Goal: Check status: Check status

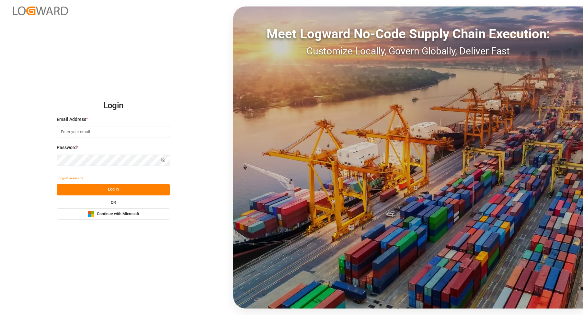
click at [121, 212] on span "Continue with Microsoft" at bounding box center [118, 214] width 42 height 6
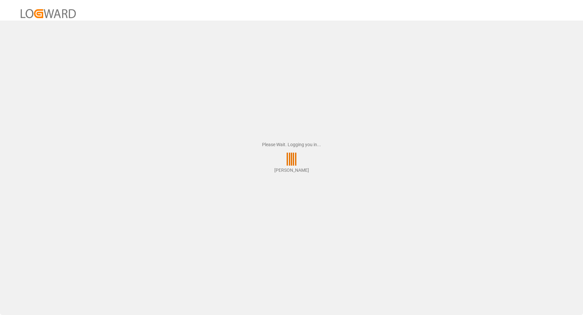
click at [426, 82] on div "Please Wait. Logging you in... [PERSON_NAME]" at bounding box center [291, 157] width 583 height 315
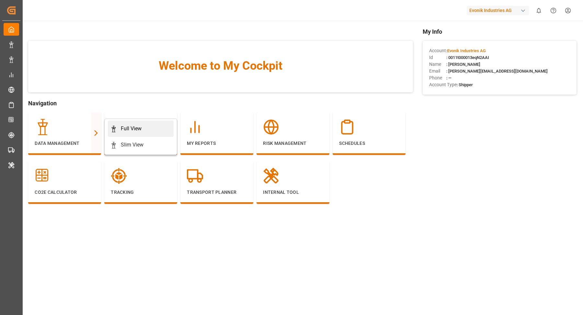
click at [146, 127] on div "Full View" at bounding box center [140, 129] width 61 height 8
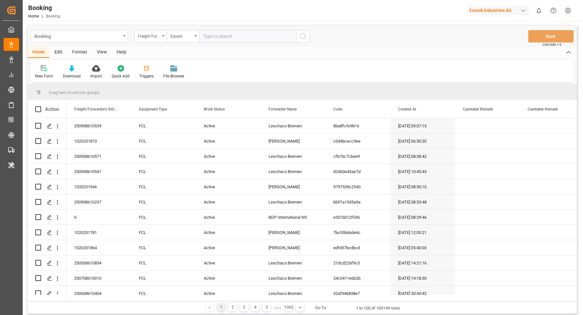
click at [76, 52] on div "Format" at bounding box center [79, 52] width 25 height 11
click at [40, 70] on div at bounding box center [44, 68] width 19 height 7
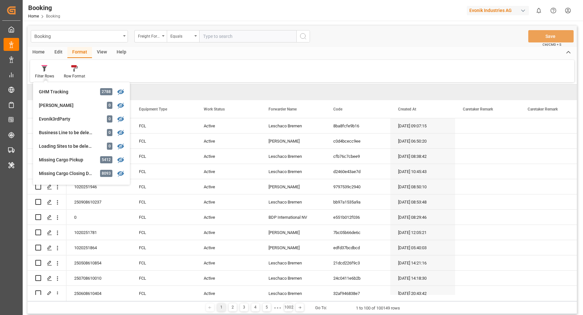
scroll to position [52, 0]
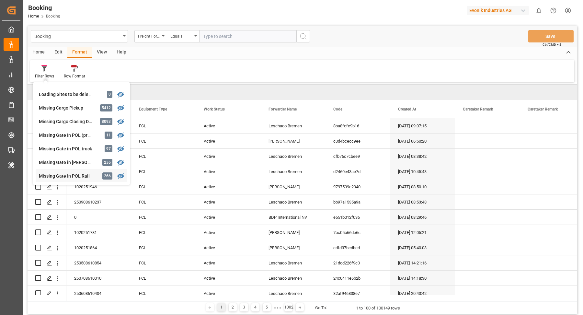
click at [81, 173] on div "Missing Gate In POL Rail" at bounding box center [67, 176] width 57 height 7
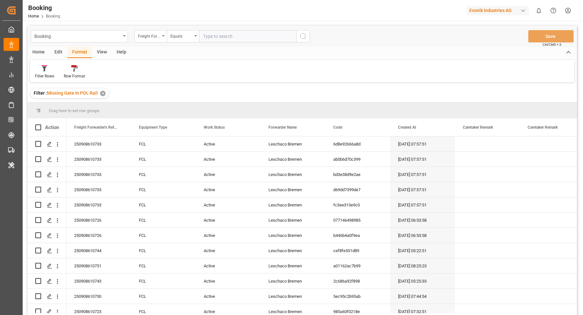
click at [100, 53] on div "View" at bounding box center [102, 52] width 20 height 11
drag, startPoint x: 40, startPoint y: 74, endPoint x: 51, endPoint y: 82, distance: 12.8
click at [40, 74] on div "Default" at bounding box center [41, 76] width 13 height 6
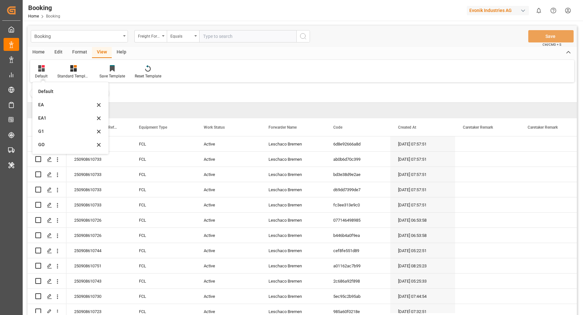
drag, startPoint x: 60, startPoint y: 121, endPoint x: 307, endPoint y: 111, distance: 247.3
click at [60, 121] on div "EA1" at bounding box center [66, 118] width 57 height 7
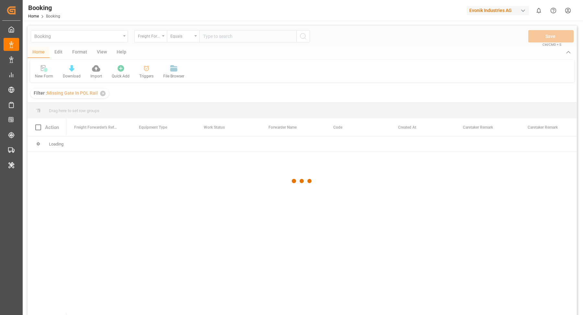
click at [103, 93] on div at bounding box center [302, 181] width 549 height 311
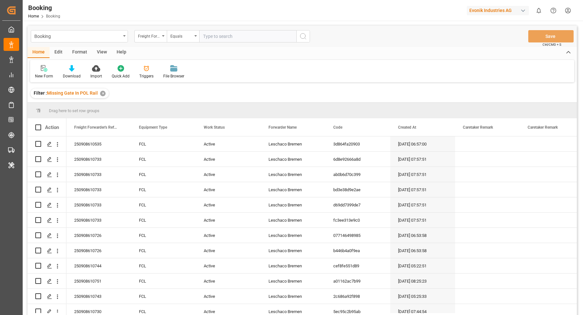
click at [103, 93] on div "✕" at bounding box center [103, 94] width 6 height 6
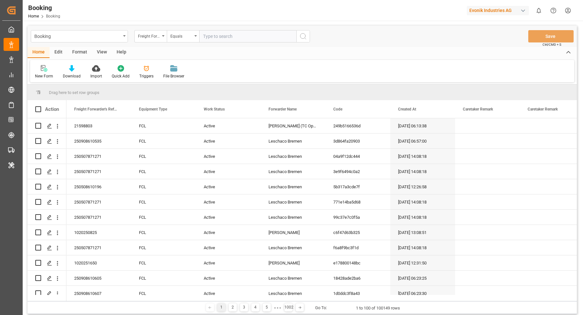
click at [223, 38] on input "text" at bounding box center [247, 36] width 97 height 12
paste input "250808610762"
type input "250808610762"
click at [306, 35] on icon "search button" at bounding box center [303, 36] width 8 height 8
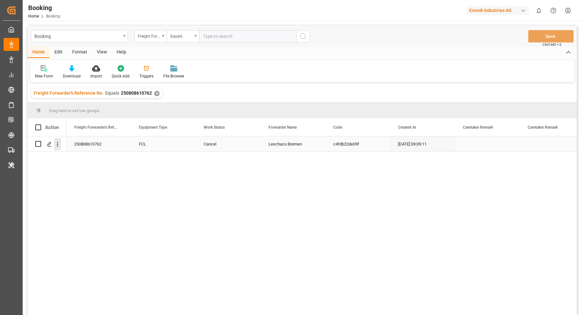
click at [57, 144] on icon "open menu" at bounding box center [57, 144] width 1 height 5
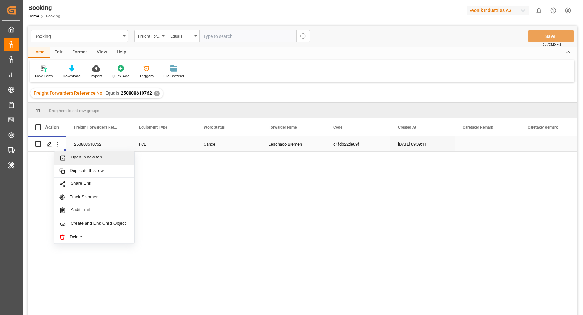
click at [95, 156] on span "Open in new tab" at bounding box center [100, 157] width 59 height 7
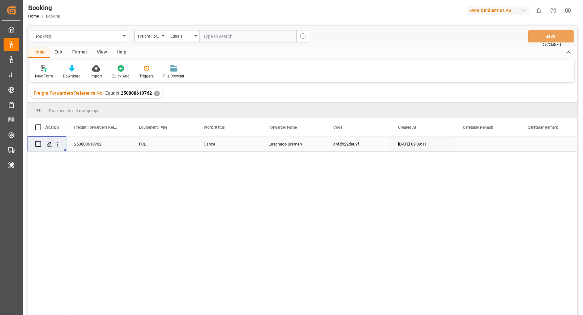
click at [226, 39] on input "text" at bounding box center [247, 36] width 97 height 12
paste input "251008610015"
type input "251008610015"
click at [301, 40] on icon "search button" at bounding box center [303, 36] width 8 height 8
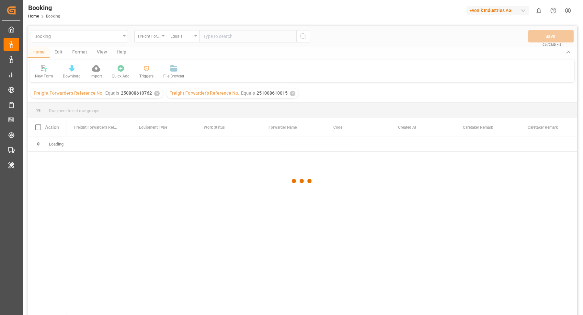
click at [155, 93] on div at bounding box center [302, 181] width 549 height 311
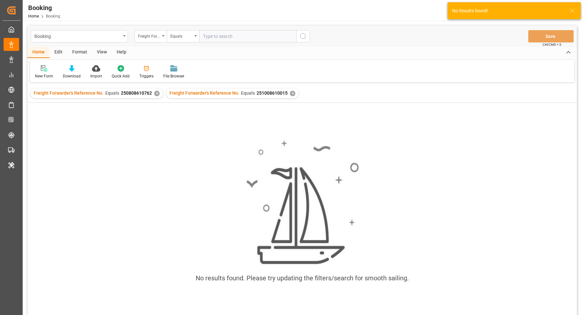
click at [155, 93] on div "✕" at bounding box center [157, 94] width 6 height 6
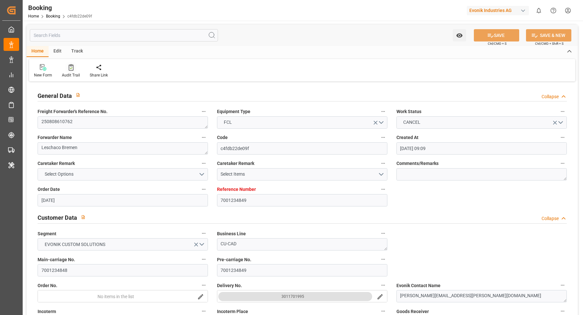
click at [69, 71] on div "Audit Trail" at bounding box center [71, 71] width 28 height 14
